Goal: Task Accomplishment & Management: Use online tool/utility

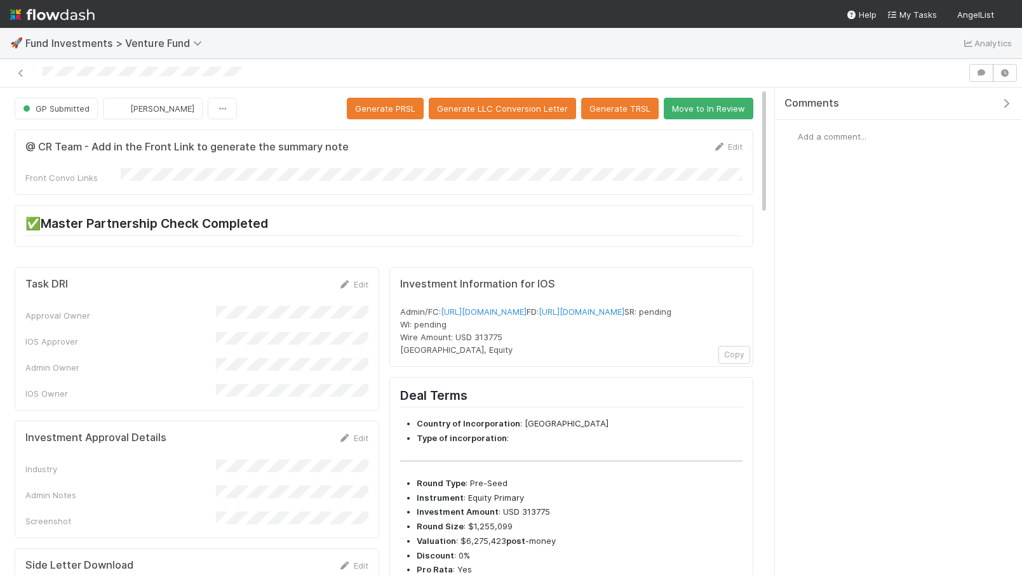
click at [76, 76] on div at bounding box center [484, 73] width 958 height 18
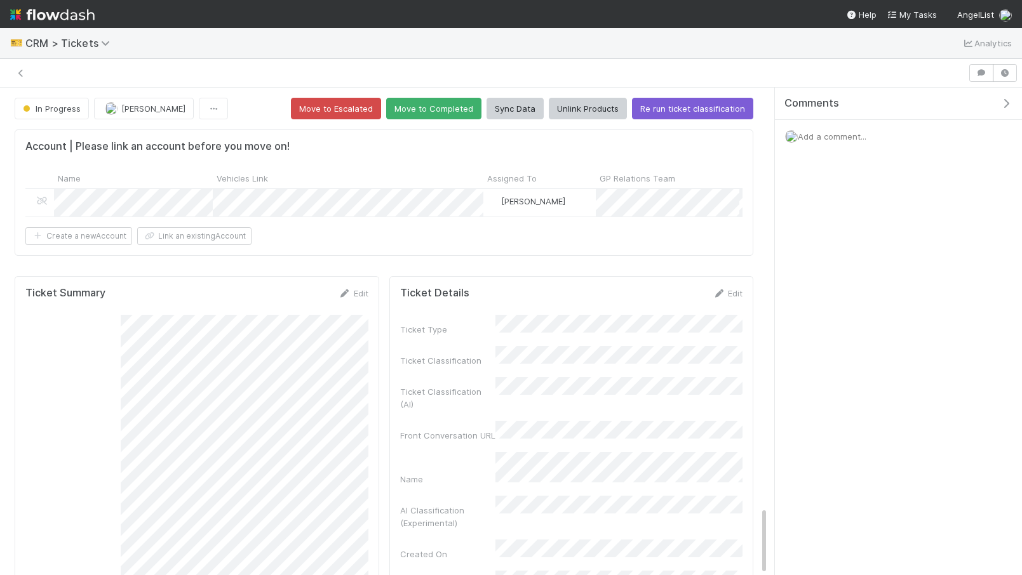
scroll to position [2978, 0]
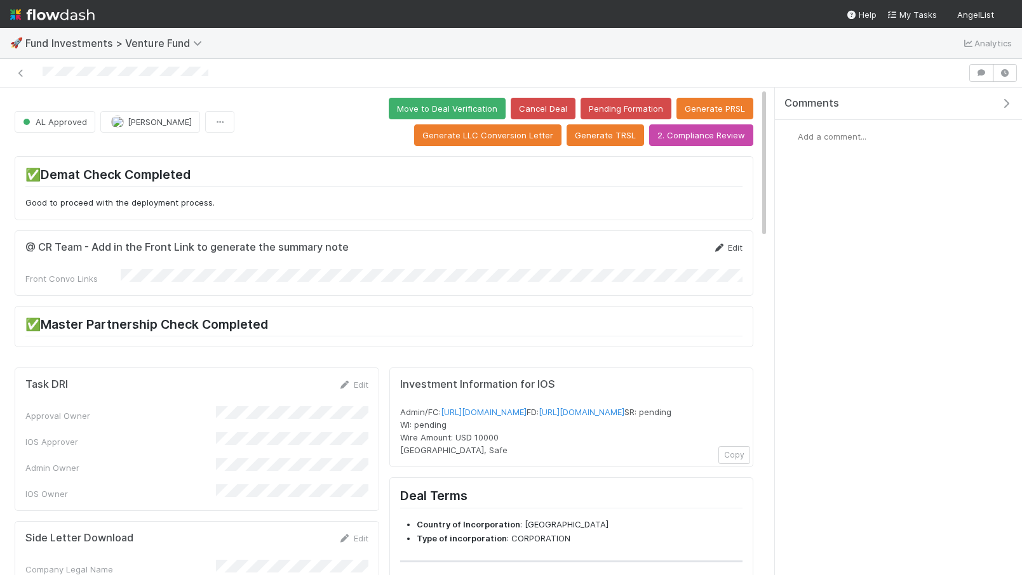
click at [728, 245] on link "Edit" at bounding box center [728, 248] width 30 height 10
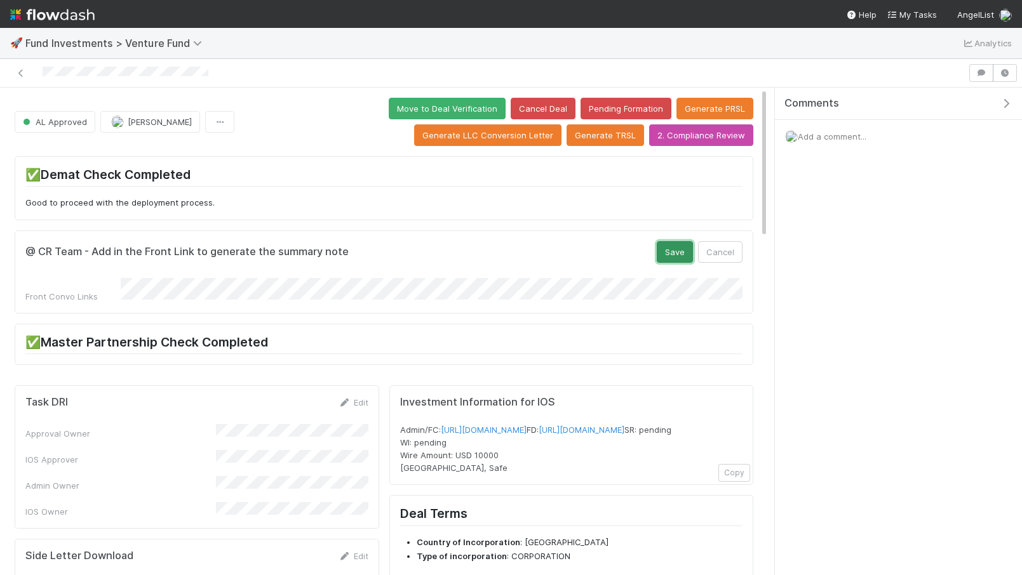
click at [676, 250] on button "Save" at bounding box center [675, 252] width 36 height 22
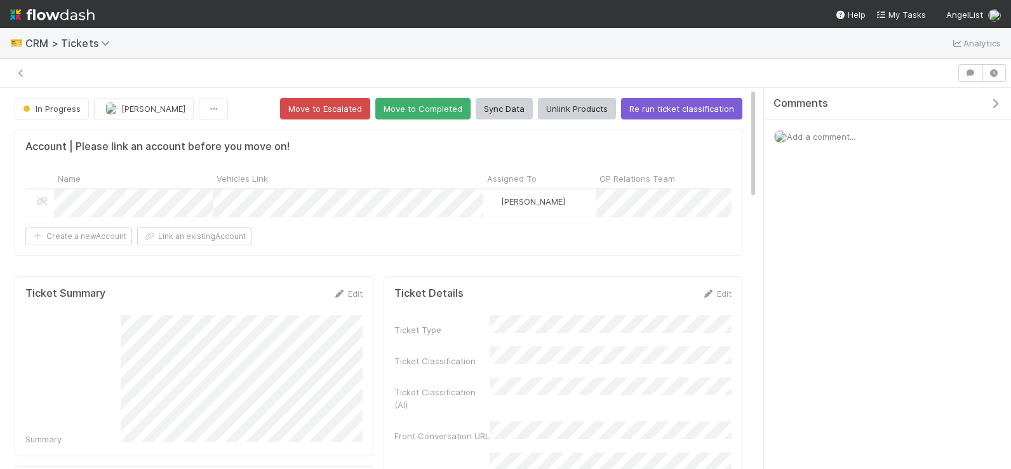
click at [57, 13] on img at bounding box center [52, 15] width 84 height 22
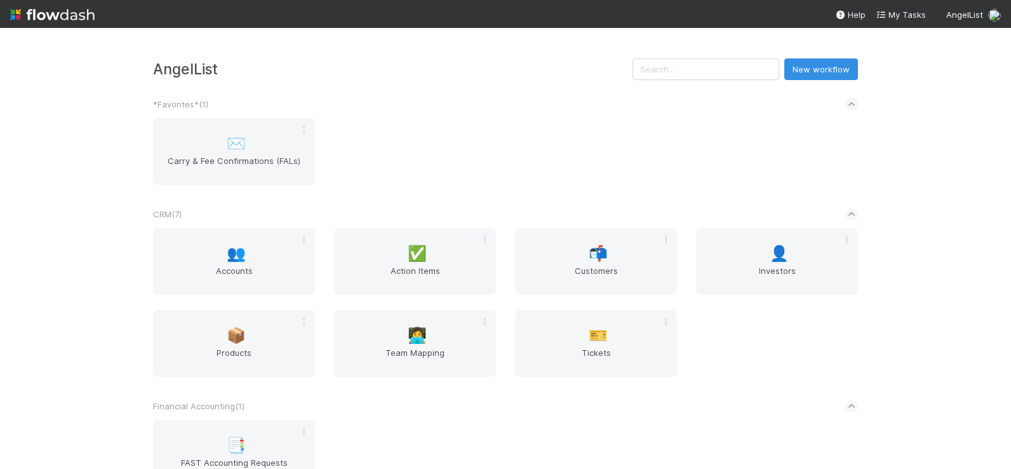
click at [737, 53] on div "AngelList New workflow *Favorites* ( 1 ) ✉️ Carry & Fee Confirmations (FALs) CR…" at bounding box center [505, 248] width 1011 height 441
click at [730, 72] on input "text" at bounding box center [706, 69] width 147 height 22
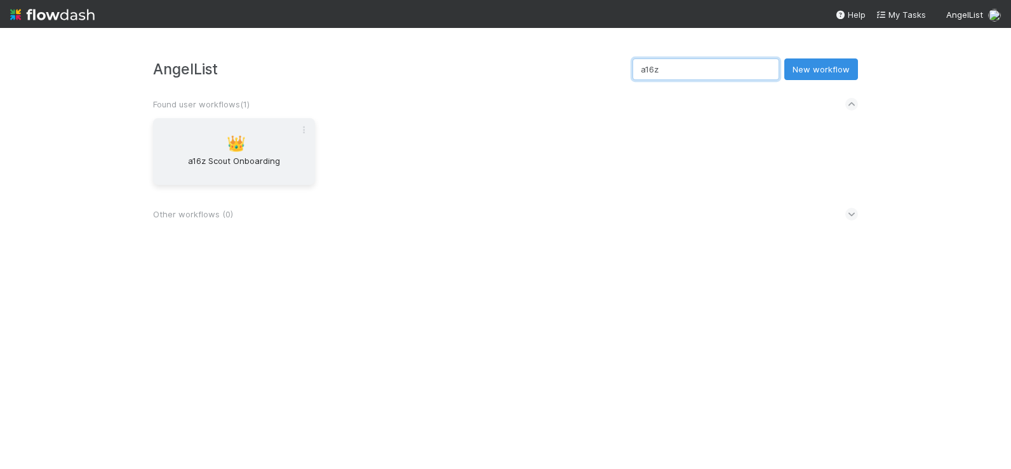
type input "a16z"
click at [281, 141] on div "👑 a16z Scout Onboarding" at bounding box center [234, 151] width 162 height 67
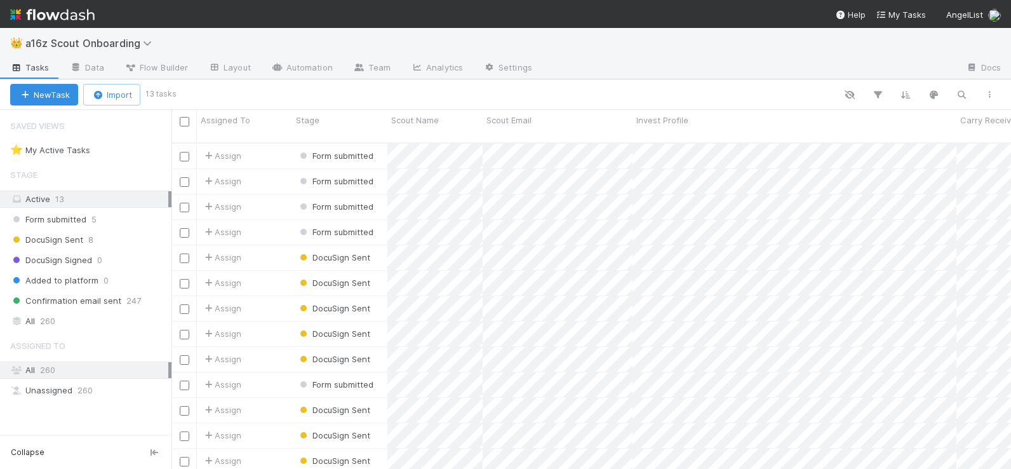
scroll to position [336, 840]
click at [284, 202] on div "Assign" at bounding box center [244, 206] width 95 height 25
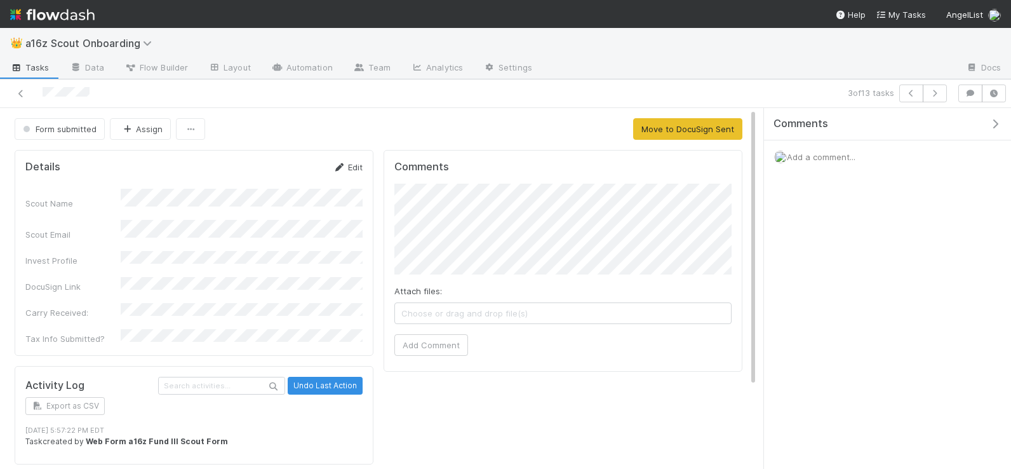
click at [349, 162] on link "Edit" at bounding box center [348, 167] width 30 height 10
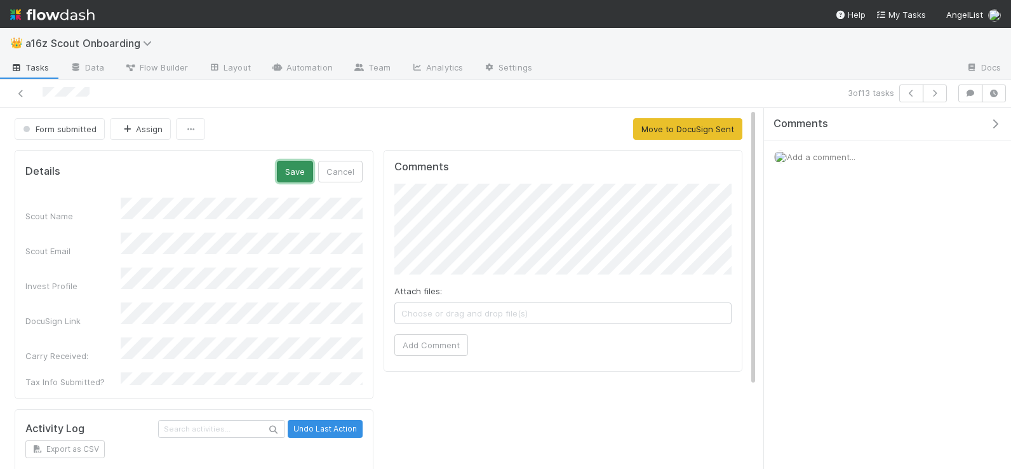
click at [300, 168] on button "Save" at bounding box center [295, 172] width 36 height 22
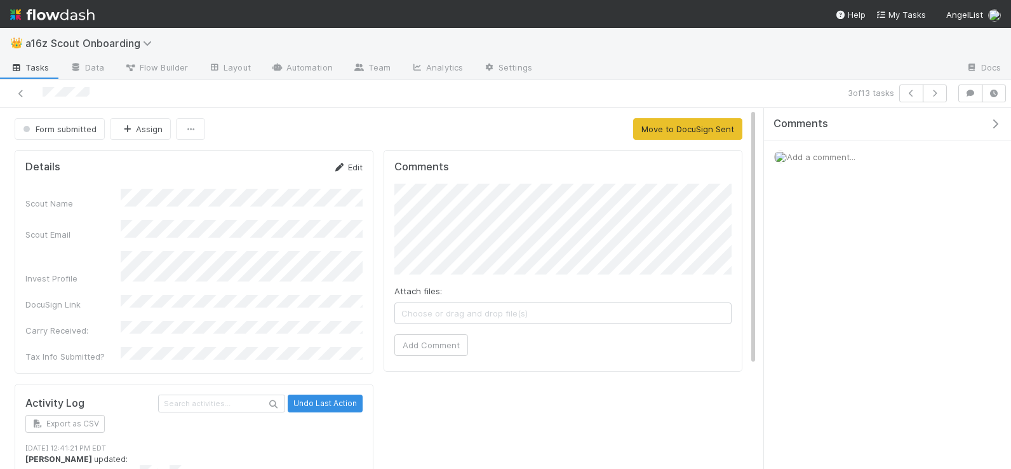
click at [353, 166] on link "Edit" at bounding box center [348, 167] width 30 height 10
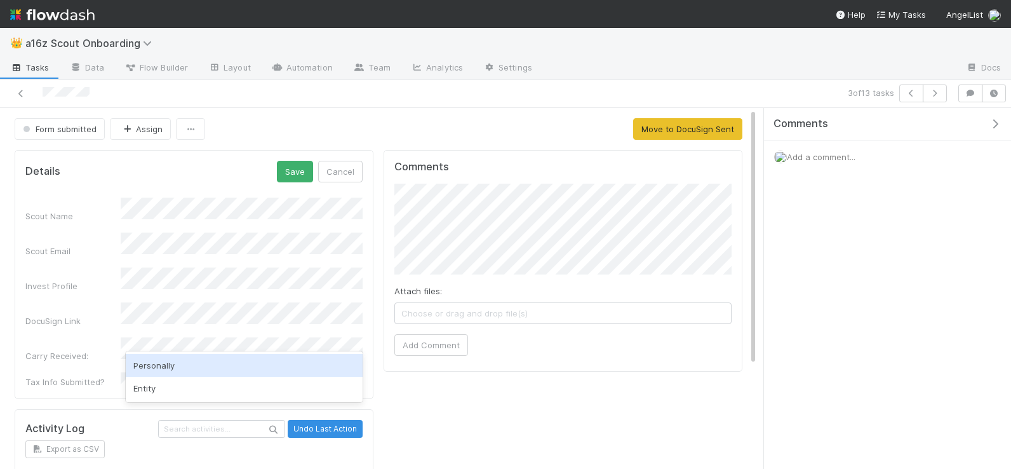
click at [163, 365] on div "Personally" at bounding box center [244, 365] width 237 height 23
click at [298, 181] on button "Save" at bounding box center [295, 172] width 36 height 22
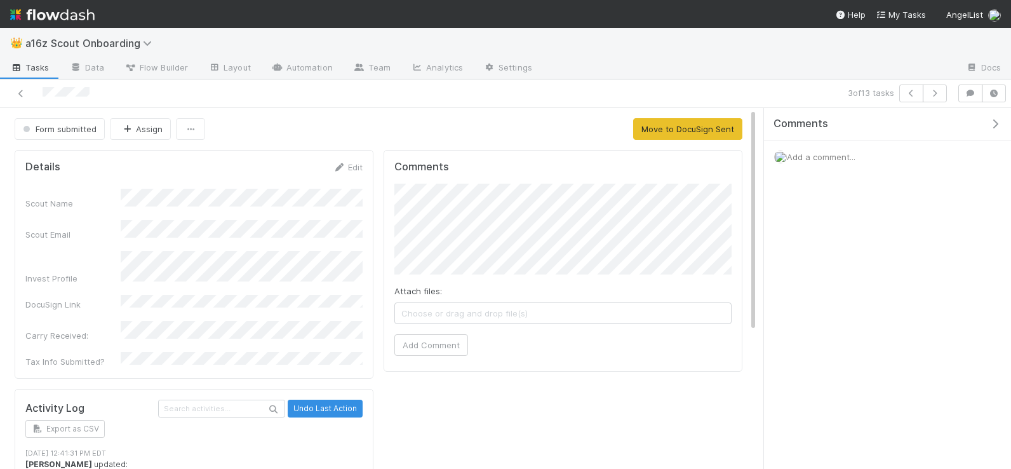
click at [88, 170] on div "Details Edit" at bounding box center [193, 167] width 337 height 13
click at [76, 130] on span "Form submitted" at bounding box center [58, 129] width 76 height 10
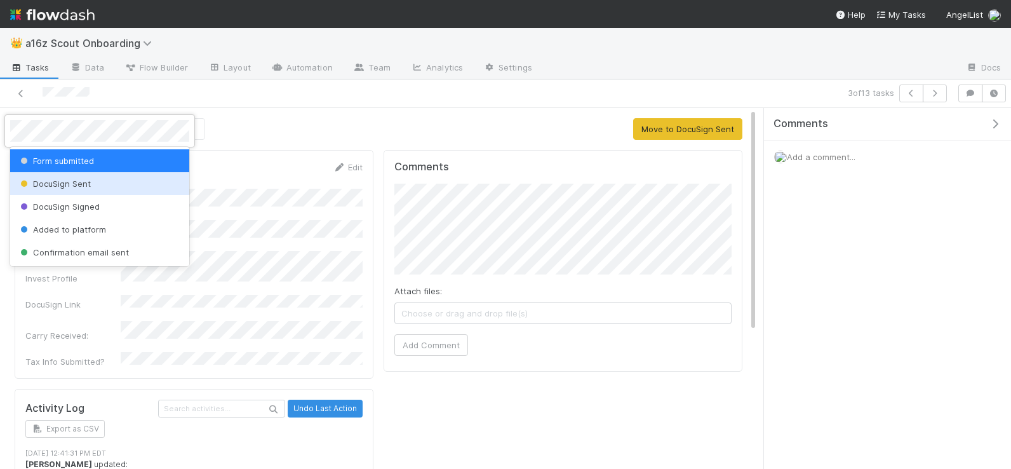
click at [84, 186] on span "DocuSign Sent" at bounding box center [54, 183] width 73 height 10
